Goal: Navigation & Orientation: Find specific page/section

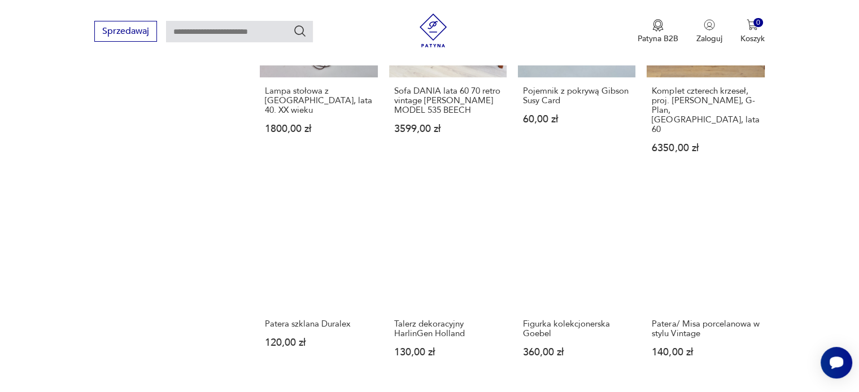
scroll to position [897, 0]
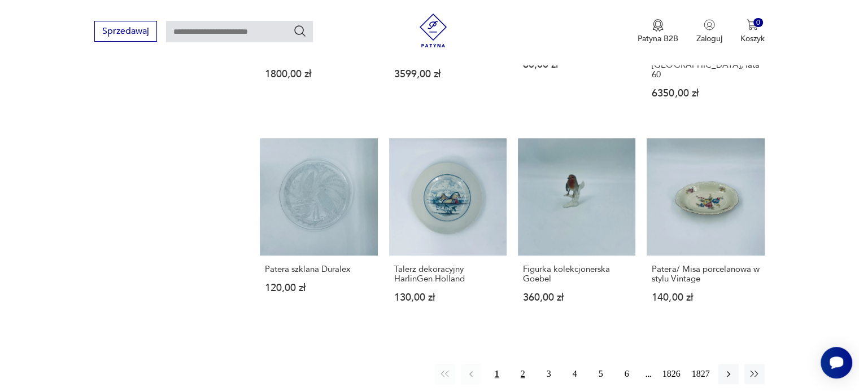
click at [523, 364] on button "2" at bounding box center [523, 374] width 20 height 20
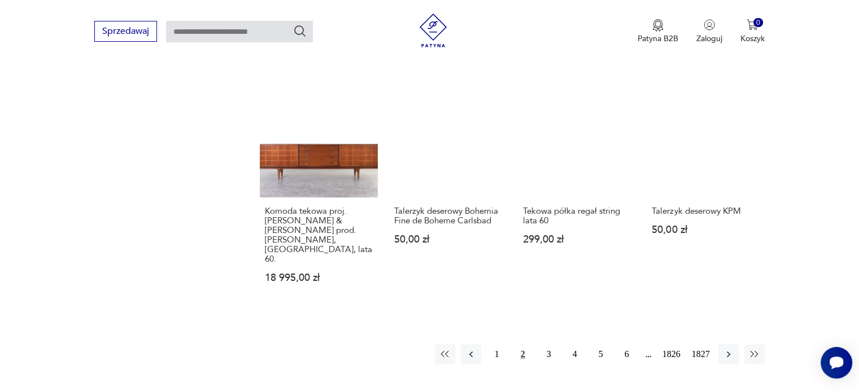
scroll to position [936, 0]
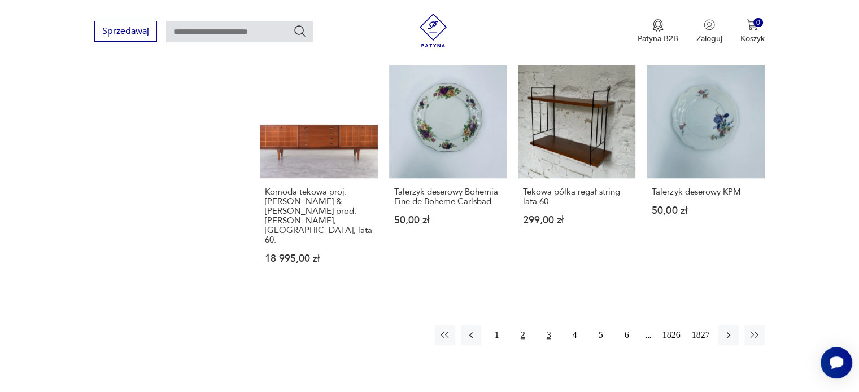
click at [549, 325] on button "3" at bounding box center [549, 335] width 20 height 20
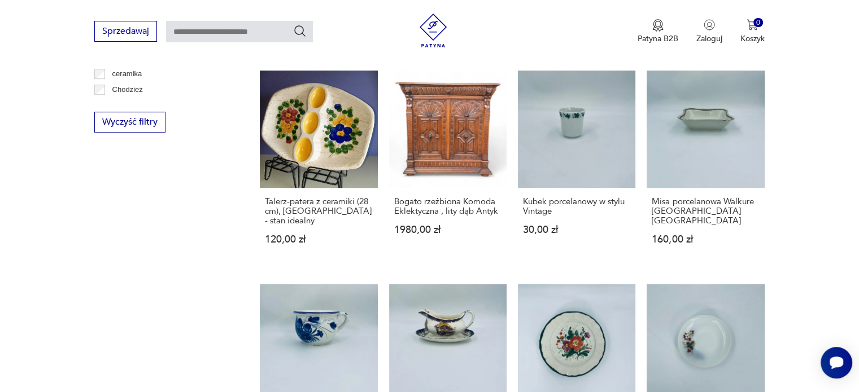
scroll to position [880, 0]
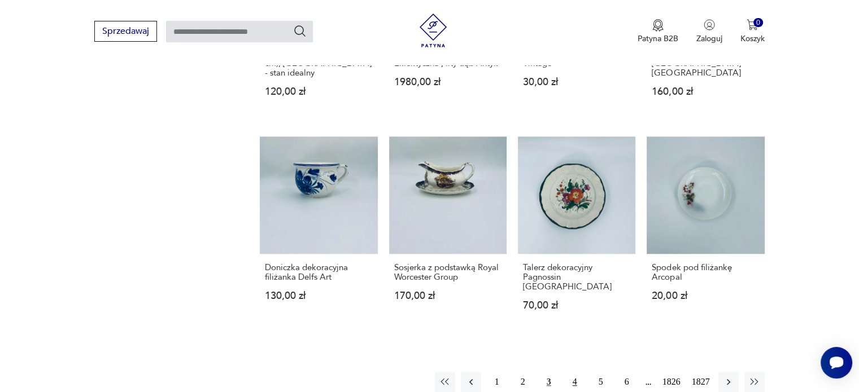
click at [574, 372] on button "4" at bounding box center [575, 382] width 20 height 20
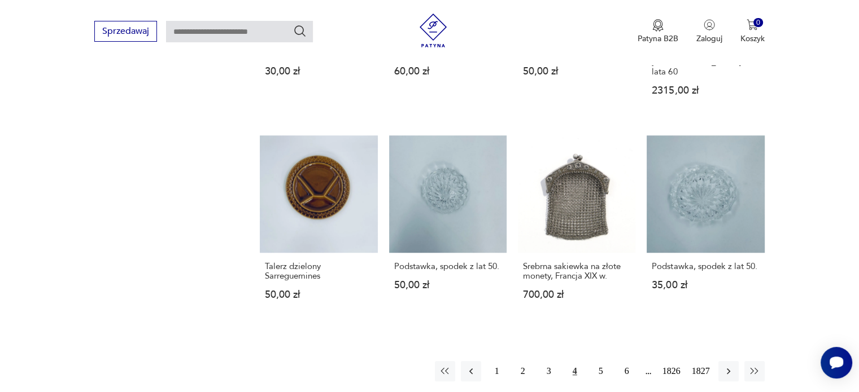
scroll to position [936, 0]
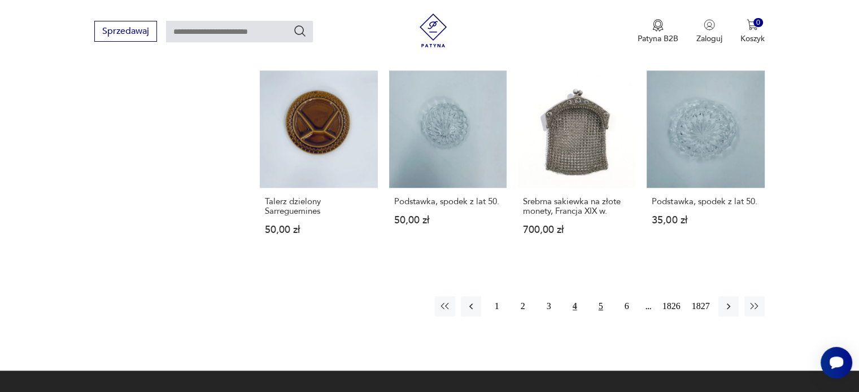
click at [599, 298] on button "5" at bounding box center [601, 306] width 20 height 20
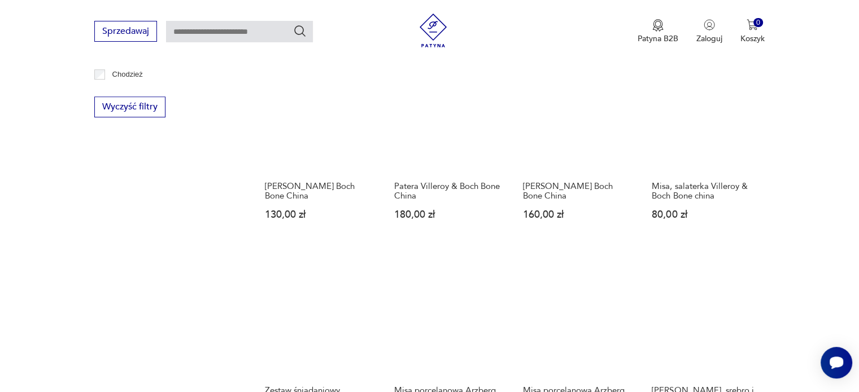
scroll to position [936, 0]
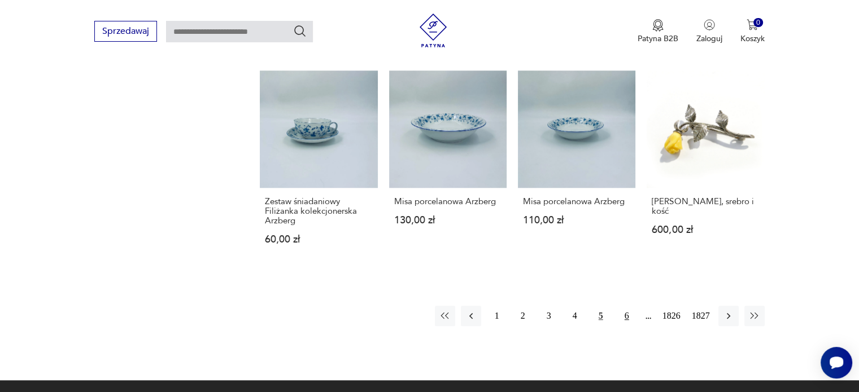
click at [626, 306] on button "6" at bounding box center [627, 316] width 20 height 20
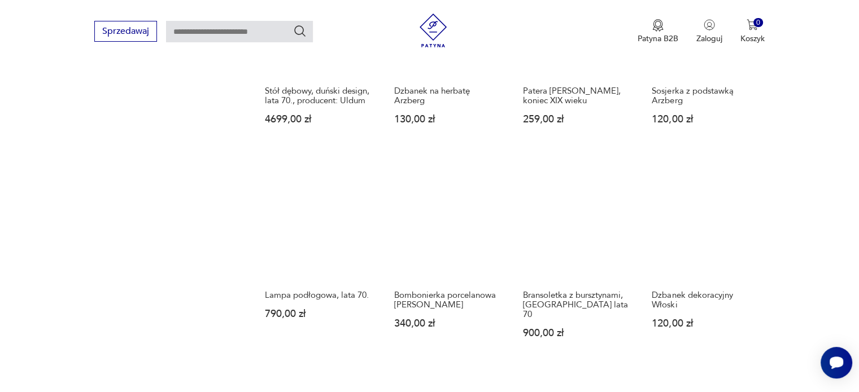
scroll to position [993, 0]
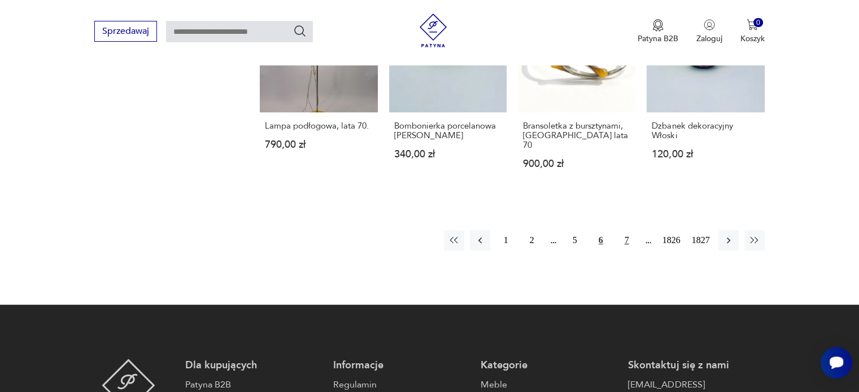
click at [624, 230] on button "7" at bounding box center [627, 240] width 20 height 20
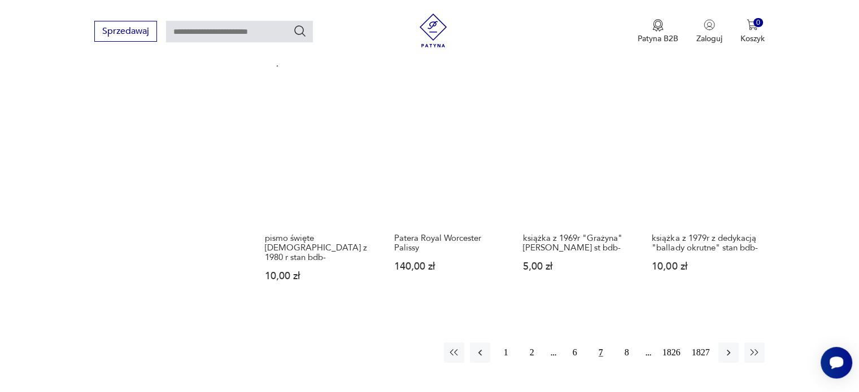
scroll to position [993, 0]
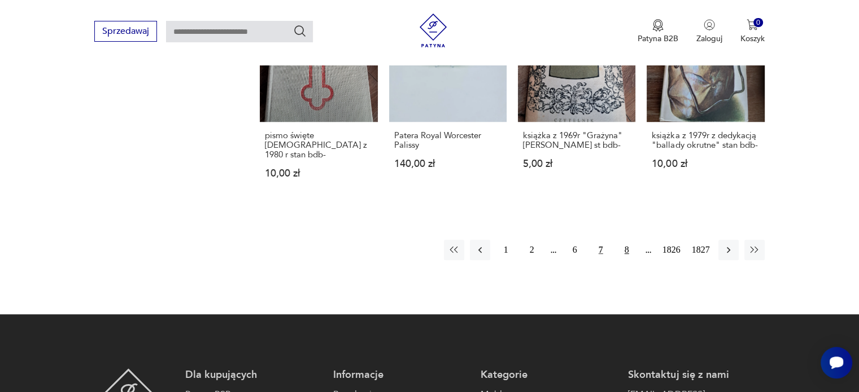
click at [623, 247] on button "8" at bounding box center [627, 250] width 20 height 20
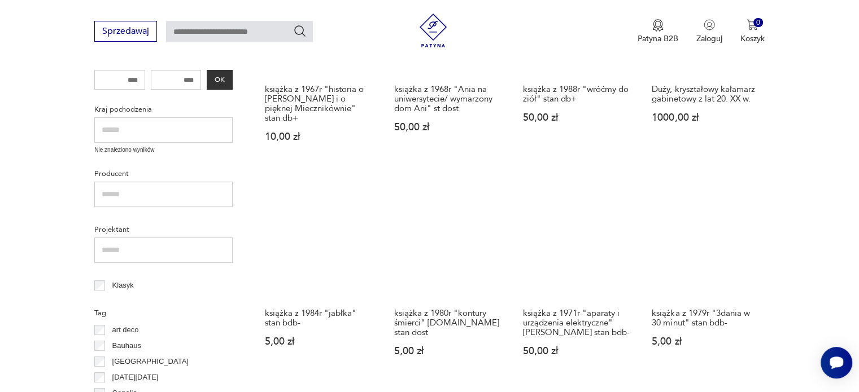
scroll to position [541, 0]
